Goal: Task Accomplishment & Management: Manage account settings

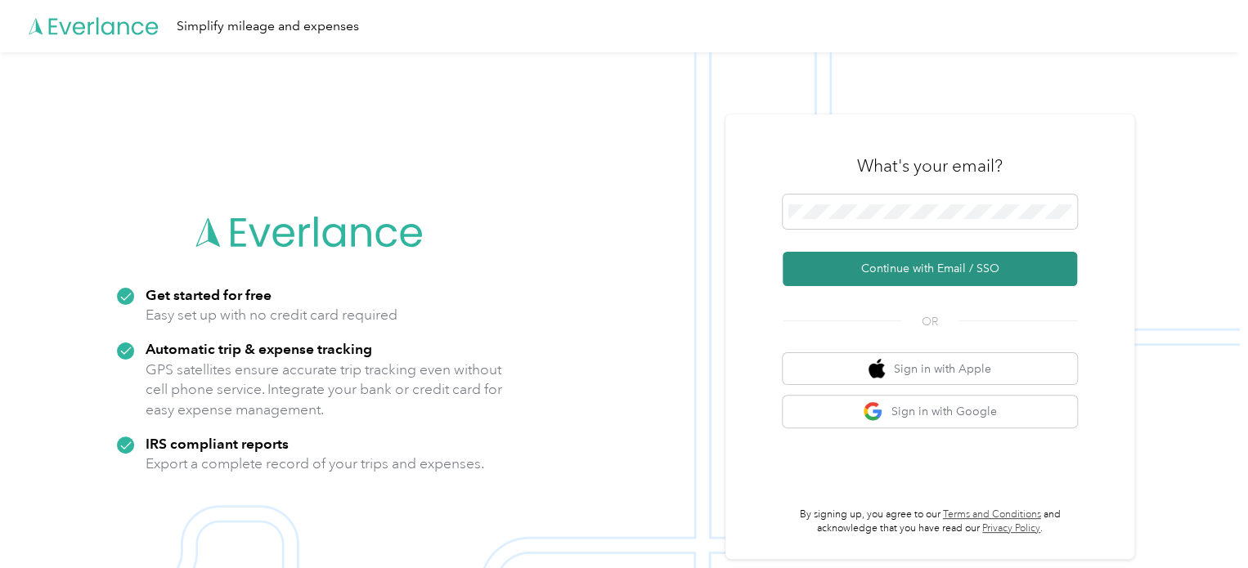
click at [908, 278] on button "Continue with Email / SSO" at bounding box center [929, 269] width 294 height 34
click at [893, 263] on button "Continue with Email / SSO" at bounding box center [929, 269] width 294 height 34
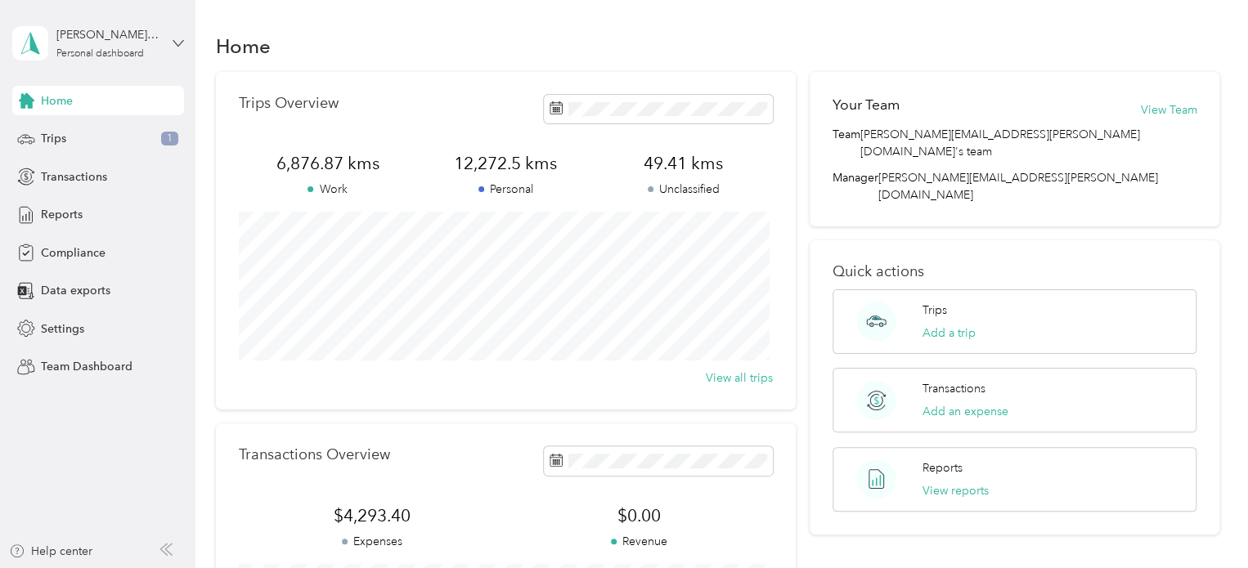
click at [177, 38] on icon at bounding box center [178, 43] width 11 height 11
click at [115, 133] on div "Team dashboard" at bounding box center [277, 134] width 506 height 29
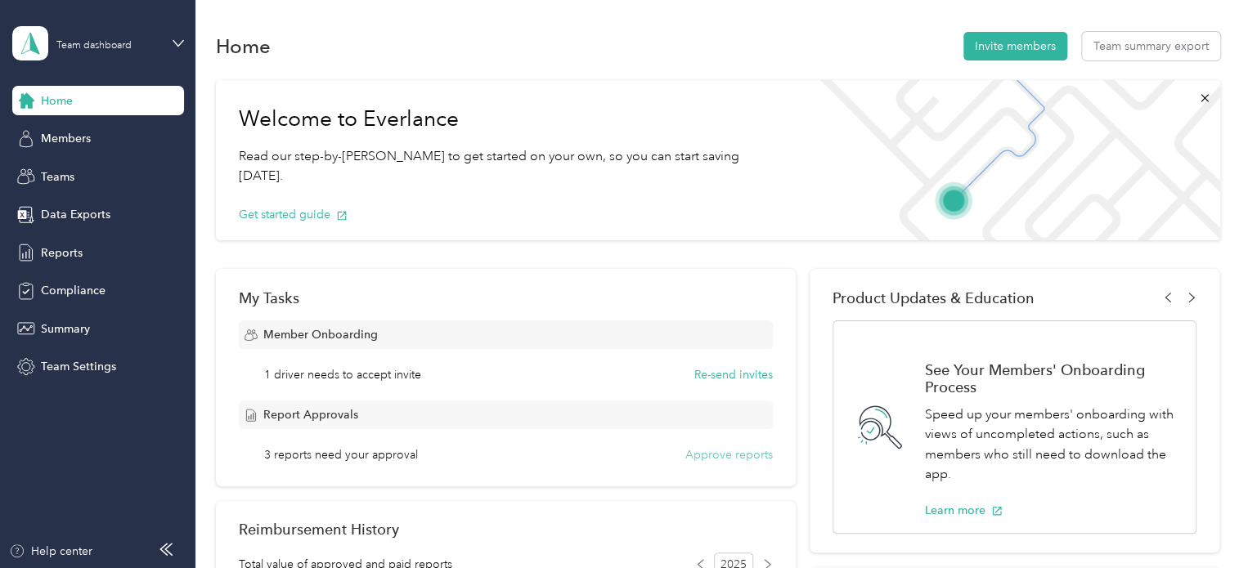
click at [738, 453] on button "Approve reports" at bounding box center [728, 454] width 87 height 17
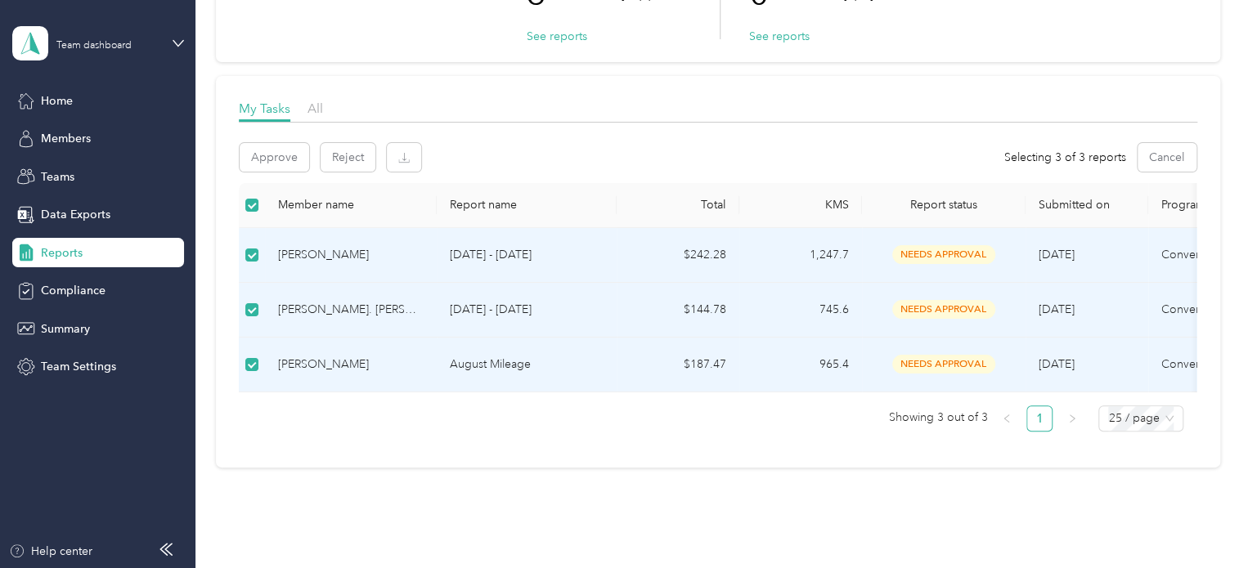
scroll to position [77, 0]
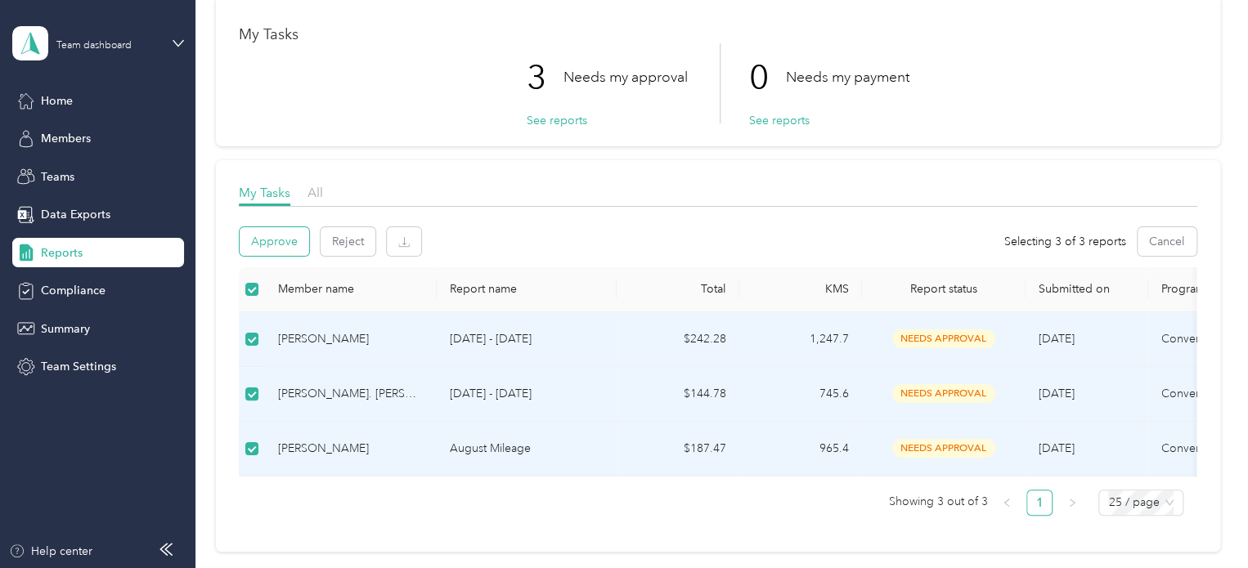
click at [265, 239] on button "Approve" at bounding box center [274, 241] width 69 height 29
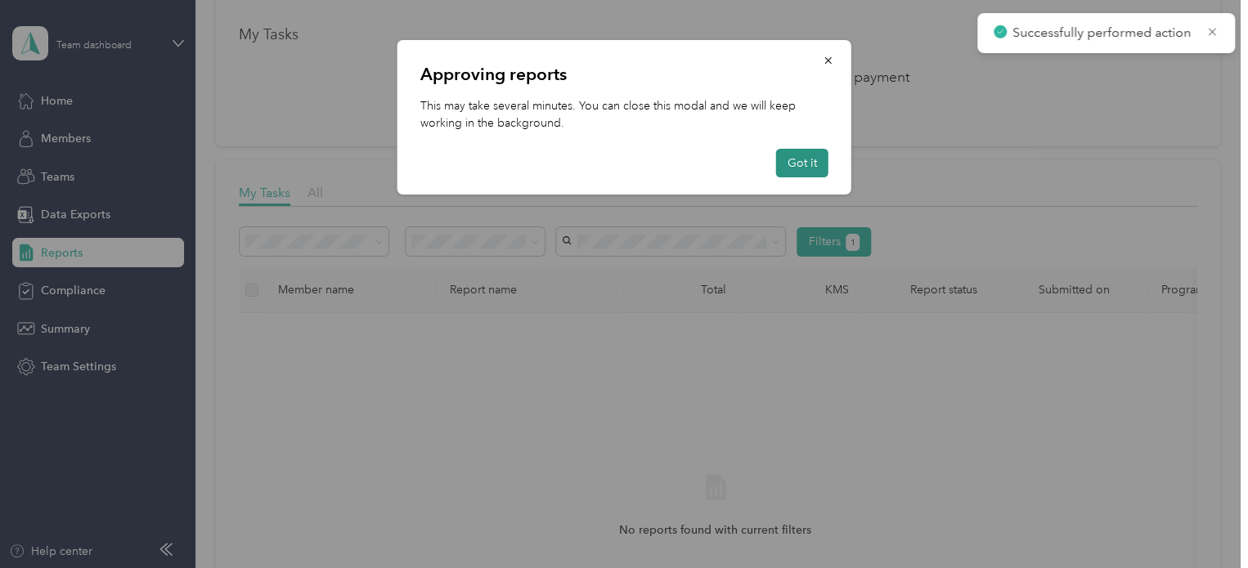
click at [809, 164] on button "Got it" at bounding box center [802, 163] width 52 height 29
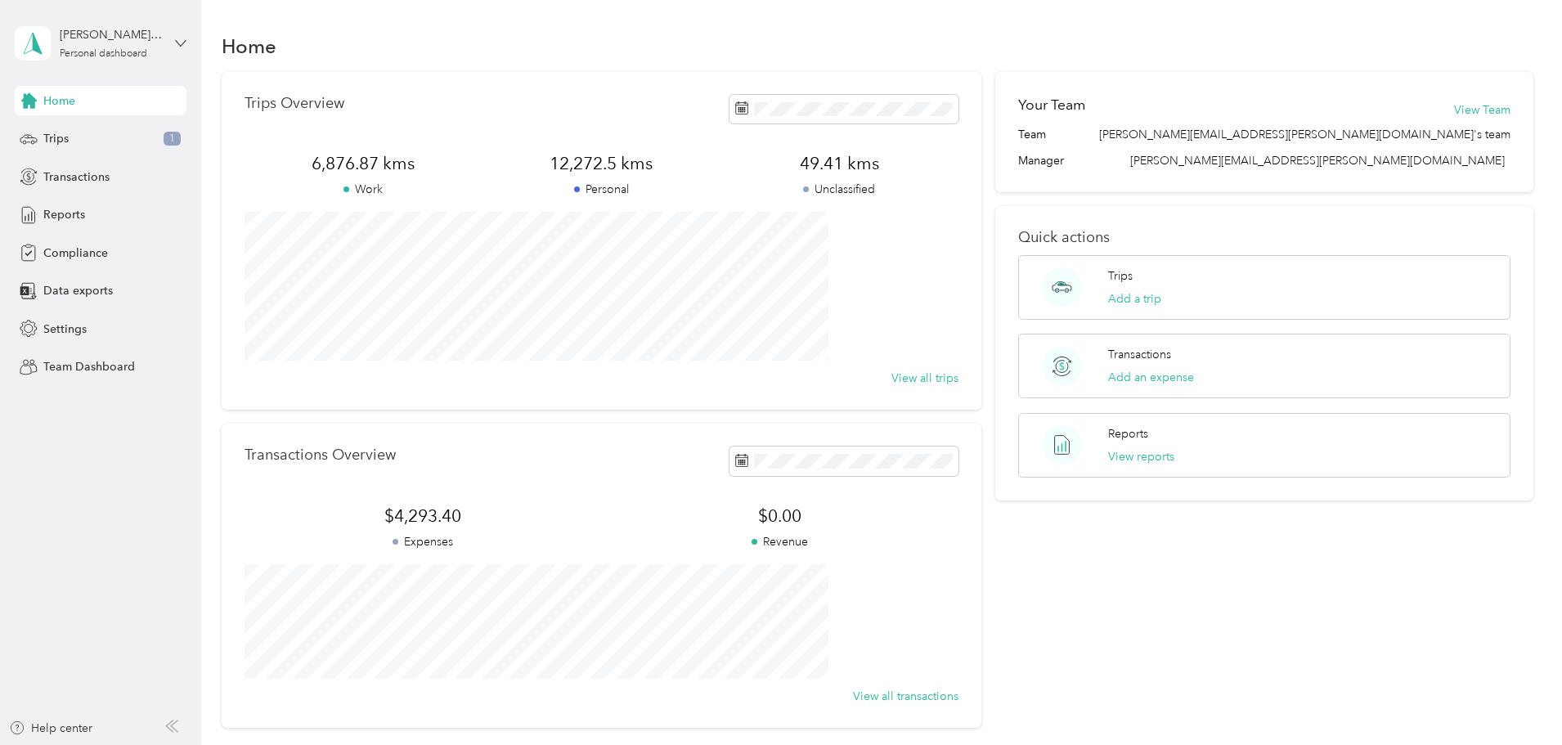
click at [175, 41] on icon at bounding box center [180, 43] width 11 height 11
click at [101, 132] on div "Team dashboard" at bounding box center [72, 134] width 87 height 17
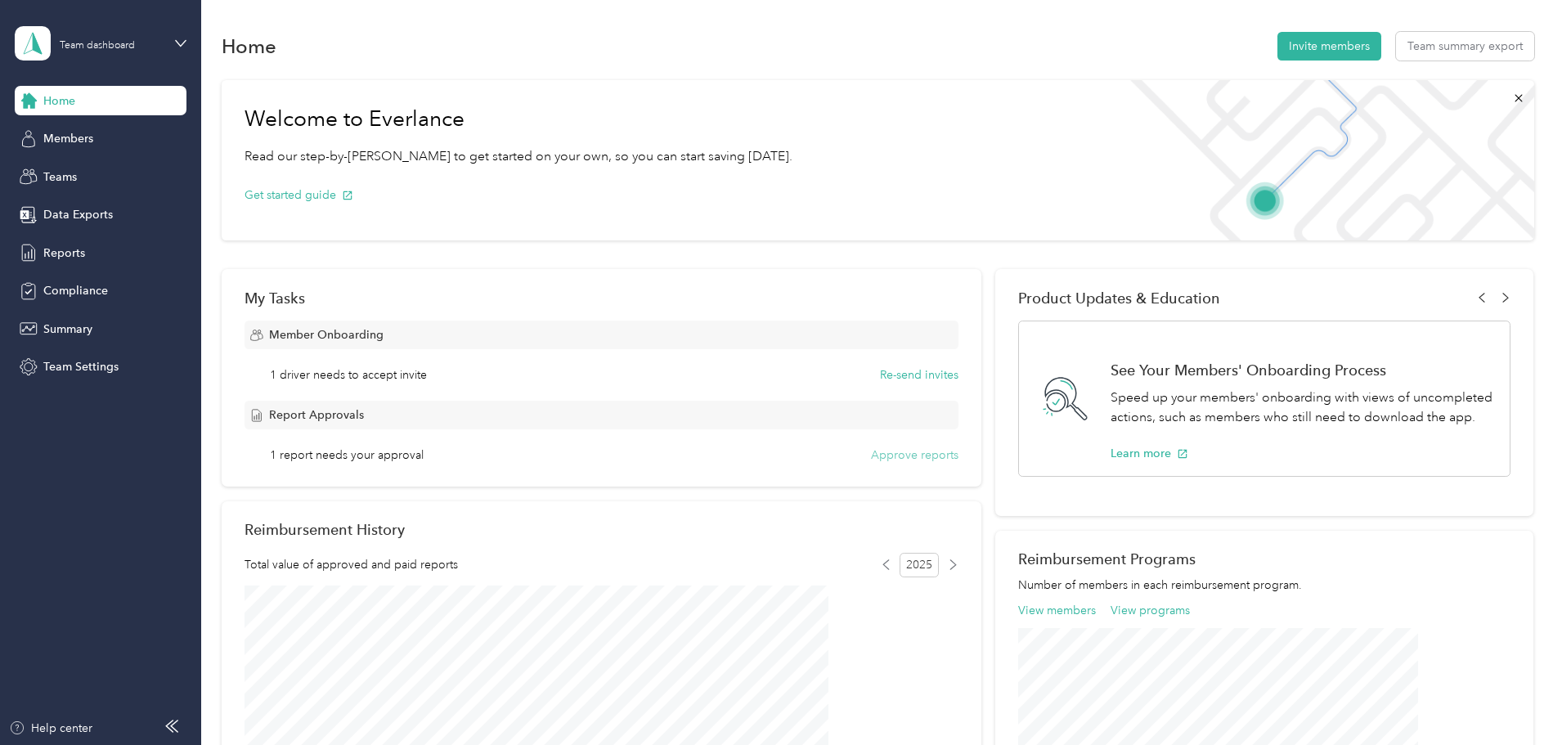
click at [876, 456] on button "Approve reports" at bounding box center [914, 454] width 87 height 17
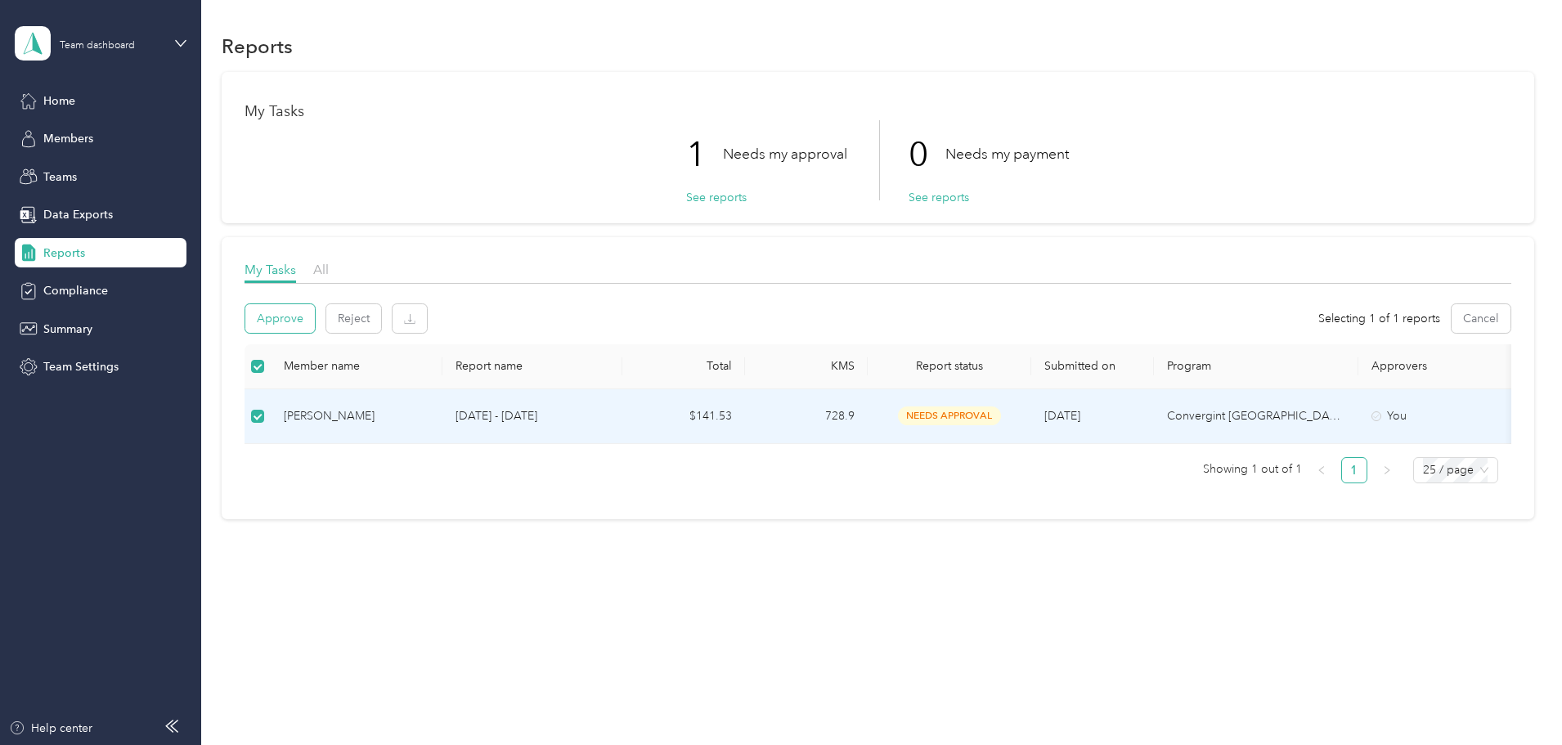
click at [315, 322] on button "Approve" at bounding box center [279, 318] width 69 height 29
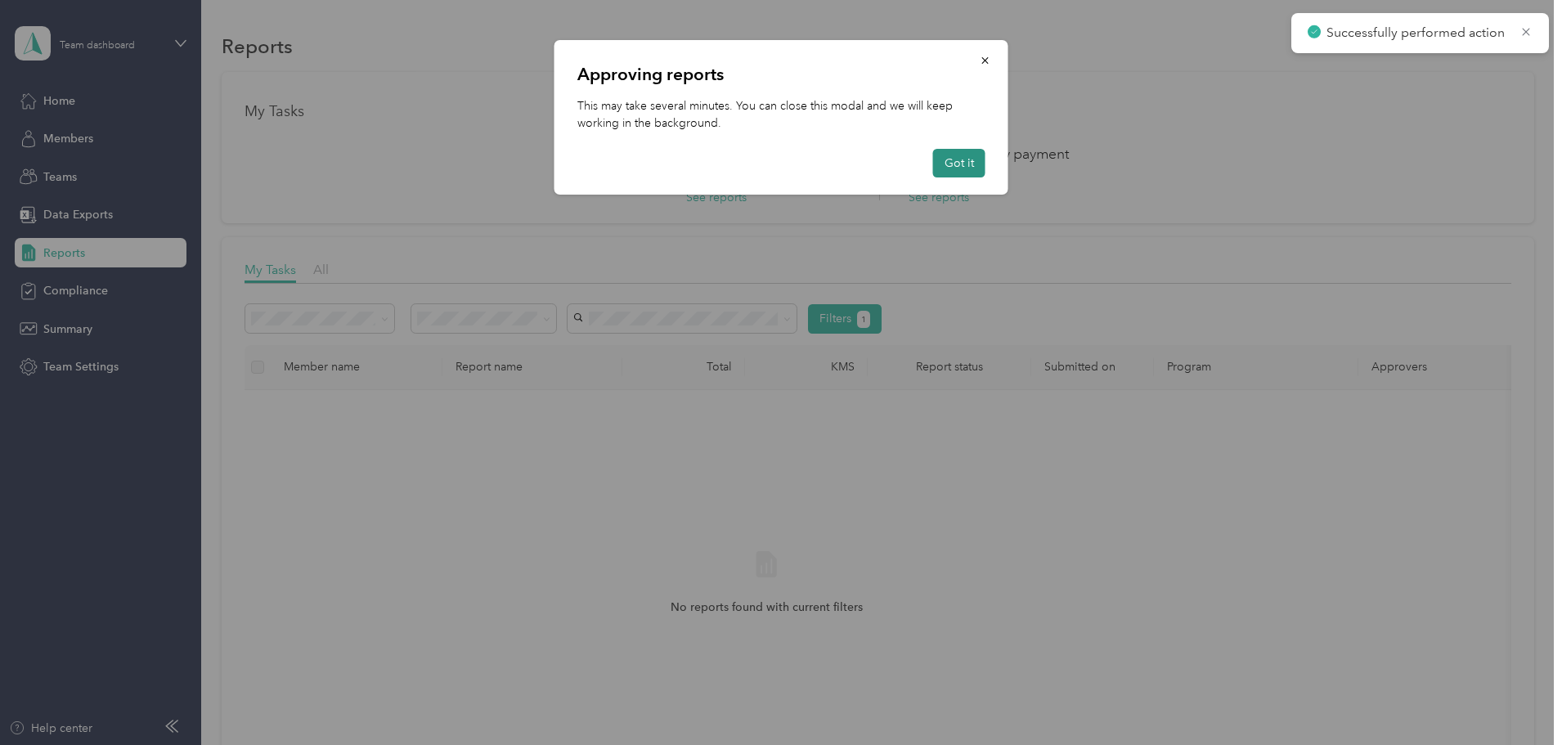
click at [943, 159] on button "Got it" at bounding box center [959, 163] width 52 height 29
